Goal: Check status

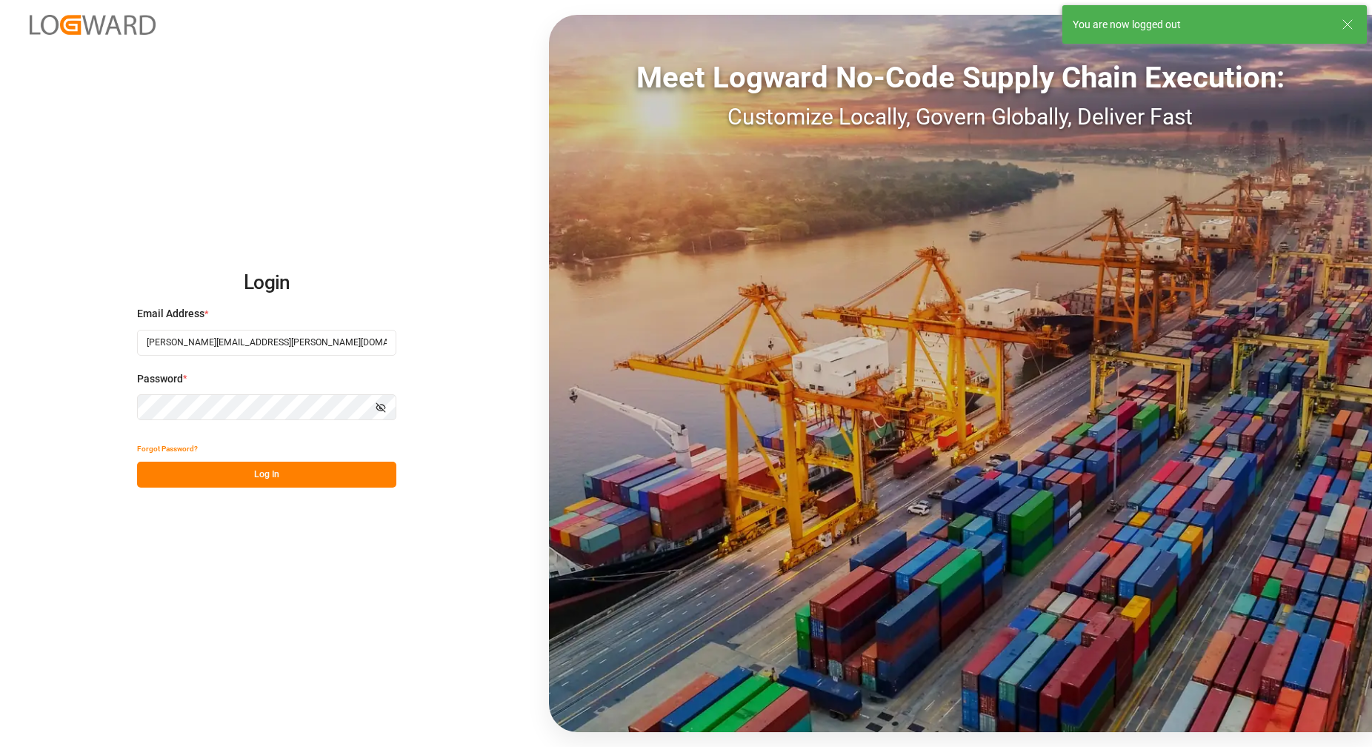
click at [333, 476] on button "Log In" at bounding box center [266, 475] width 259 height 26
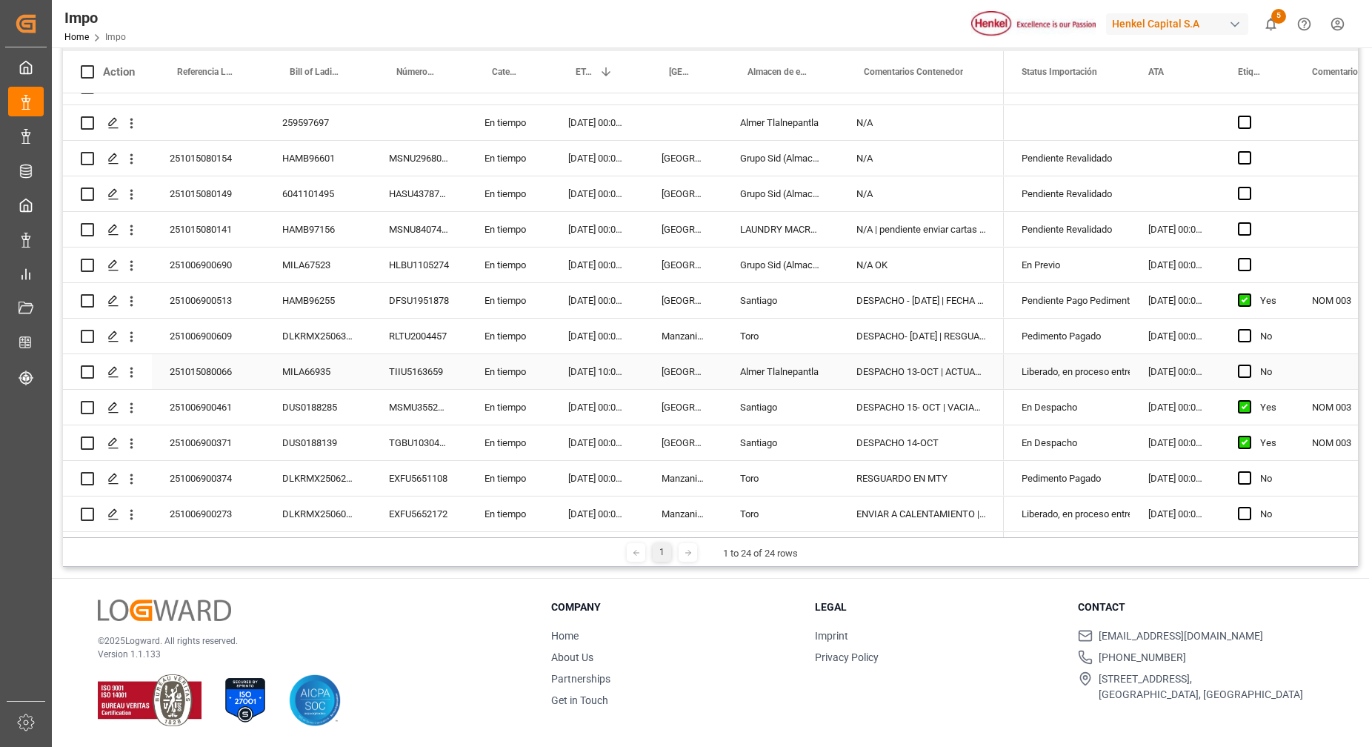
click at [917, 371] on div "DESPACHO 13-OCT | ACTUALIZAR AVISO" at bounding box center [921, 371] width 165 height 35
click at [929, 373] on input "DESPACHO 13-OCT | ACTUALIZAR AVISO" at bounding box center [922, 380] width 142 height 28
click at [967, 442] on div "DESPACHO 14-OCT" at bounding box center [921, 442] width 165 height 35
